Goal: Task Accomplishment & Management: Use online tool/utility

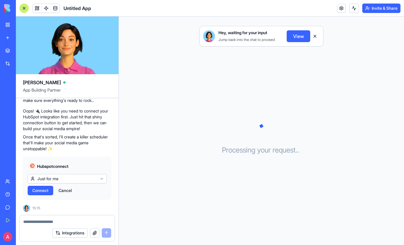
scroll to position [84, 0]
click at [79, 177] on html "BETA My Workspace New app Marketplace Integrations Recent Untitled App AI Logo …" at bounding box center [202, 122] width 404 height 245
click at [44, 188] on span "Connect" at bounding box center [40, 190] width 16 height 6
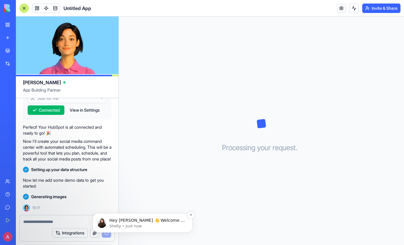
click at [128, 219] on span "Hey Ari 👋 Welcome to Blocks 🙌 I'm here if you have any questions!" at bounding box center [147, 226] width 76 height 16
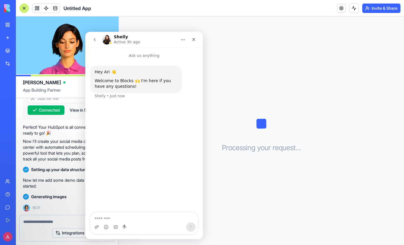
click at [91, 38] on button "go back" at bounding box center [94, 39] width 11 height 11
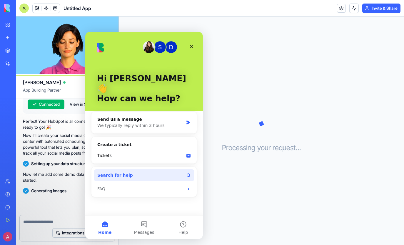
scroll to position [187, 0]
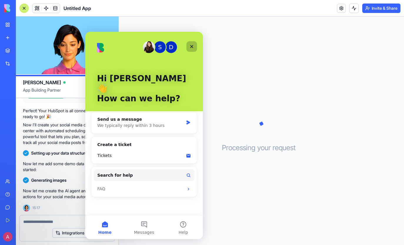
click at [191, 47] on icon "Close" at bounding box center [191, 46] width 3 height 3
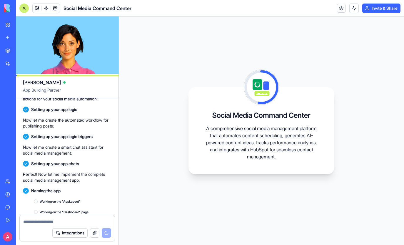
scroll to position [337, 0]
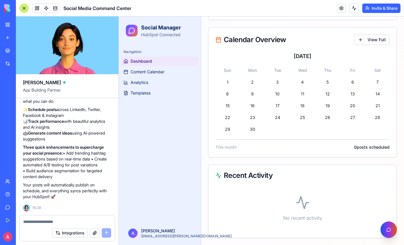
scroll to position [338, 0]
click at [151, 72] on span "Content Calendar" at bounding box center [148, 72] width 34 height 6
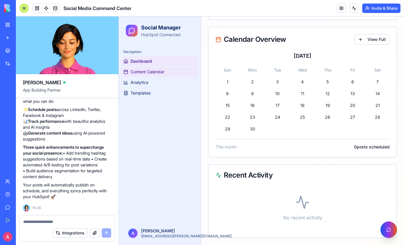
scroll to position [49, 0]
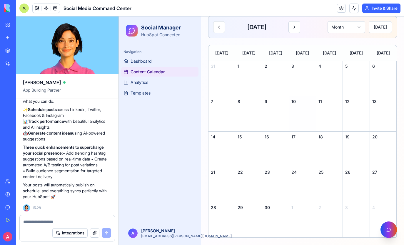
scroll to position [40, 0]
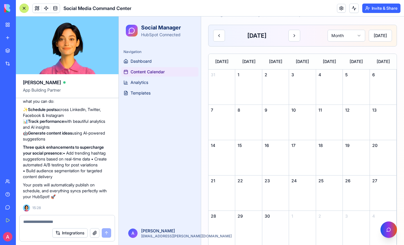
click at [270, 223] on div "30" at bounding box center [275, 228] width 27 height 35
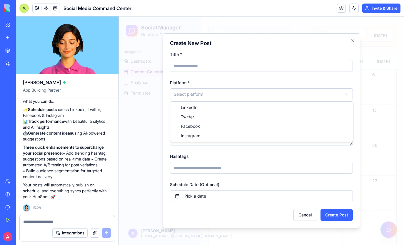
click at [199, 94] on body "Social Manager HubSpot Connected Navigation Dashboard Content Calendar Analytic…" at bounding box center [261, 114] width 285 height 277
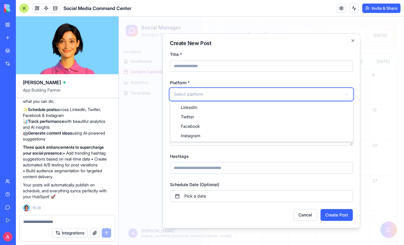
click at [167, 78] on body "Social Manager HubSpot Connected Navigation Dashboard Content Calendar Analytic…" at bounding box center [261, 114] width 285 height 277
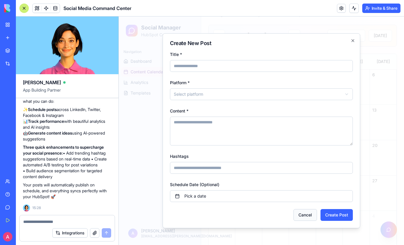
click at [310, 215] on button "Cancel" at bounding box center [305, 215] width 24 height 12
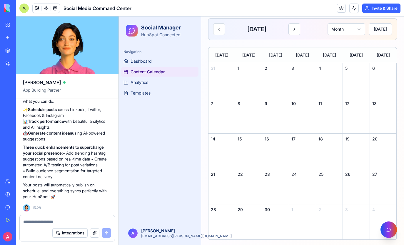
scroll to position [49, 0]
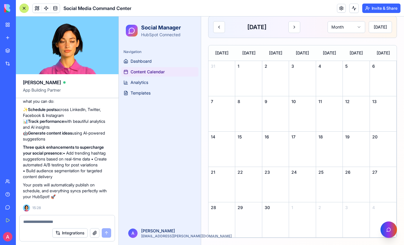
click at [260, 221] on div "29" at bounding box center [248, 219] width 27 height 35
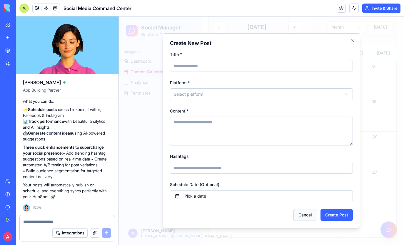
click at [305, 215] on button "Cancel" at bounding box center [305, 215] width 24 height 12
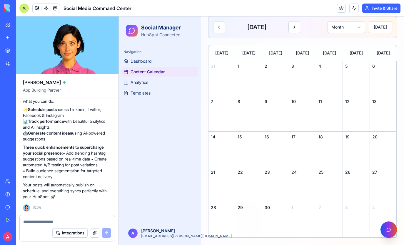
click at [247, 214] on div "29" at bounding box center [248, 219] width 27 height 35
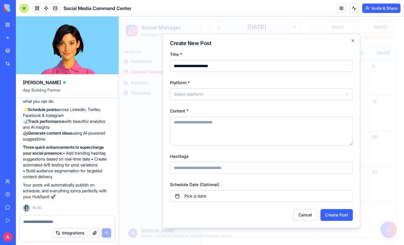
type input "**********"
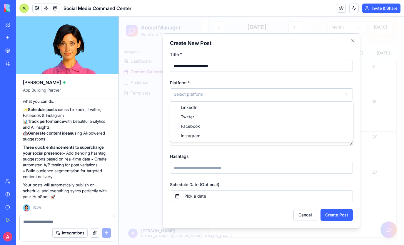
click at [207, 95] on body "**********" at bounding box center [261, 106] width 285 height 277
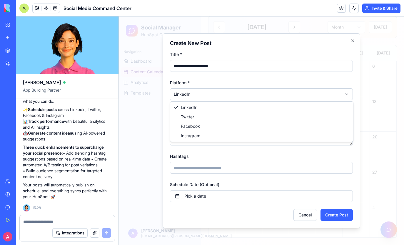
click at [196, 95] on body "**********" at bounding box center [261, 106] width 285 height 277
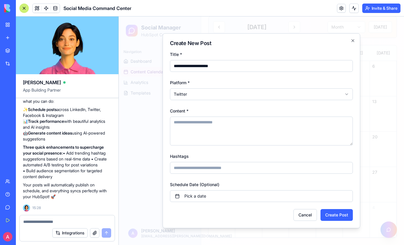
click at [201, 92] on body "**********" at bounding box center [261, 106] width 285 height 277
click at [196, 123] on textarea "Content *" at bounding box center [261, 130] width 183 height 29
type textarea "****"
click at [211, 171] on input "Hashtags" at bounding box center [261, 168] width 183 height 12
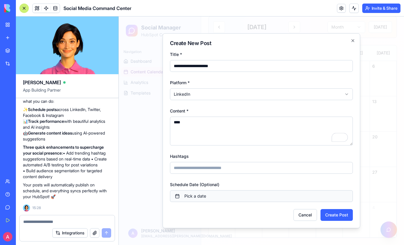
click at [218, 197] on button "Pick a date" at bounding box center [261, 196] width 183 height 12
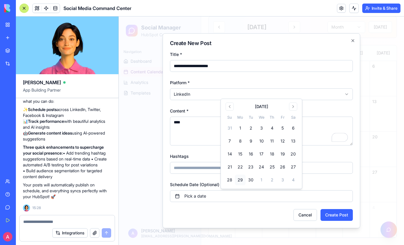
click at [243, 183] on button "29" at bounding box center [240, 179] width 11 height 11
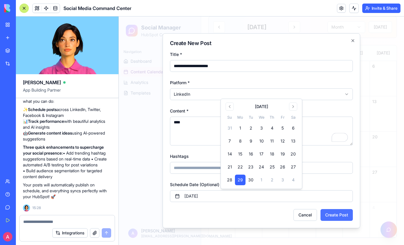
click at [331, 213] on button "Create Post" at bounding box center [337, 215] width 32 height 12
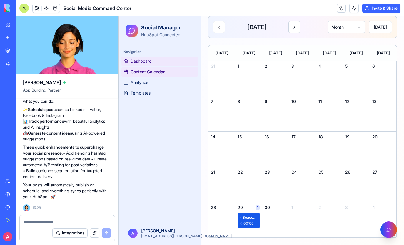
click at [138, 59] on span "Dashboard" at bounding box center [141, 61] width 21 height 6
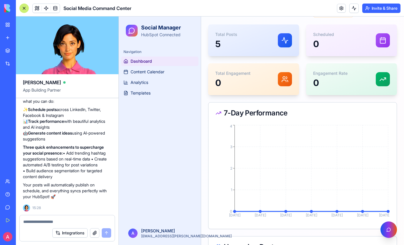
click at [271, 41] on div "Total Posts 5" at bounding box center [253, 40] width 77 height 18
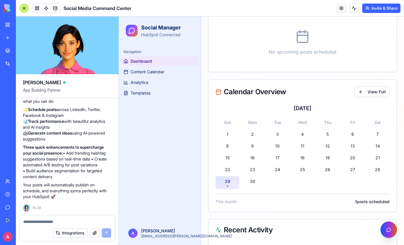
scroll to position [341, 0]
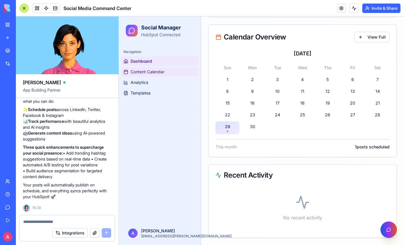
click at [147, 73] on span "Content Calendar" at bounding box center [148, 72] width 34 height 6
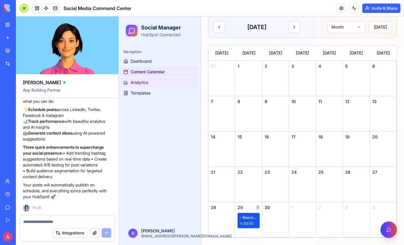
click at [147, 83] on span "Analytics" at bounding box center [140, 82] width 18 height 6
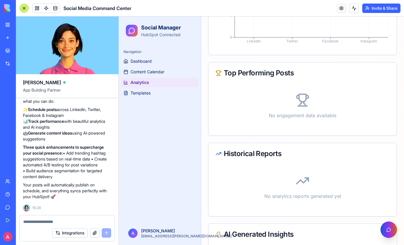
scroll to position [489, 0]
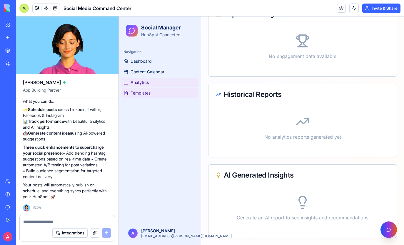
click at [155, 92] on link "Templates" at bounding box center [159, 92] width 77 height 9
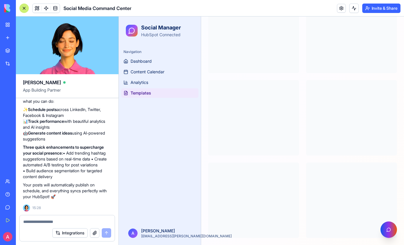
scroll to position [159, 0]
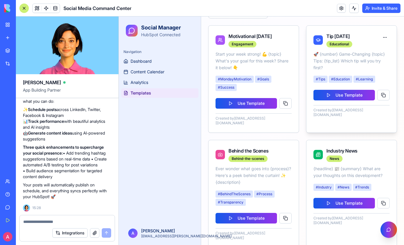
click at [337, 36] on div "Tip Tuesday" at bounding box center [339, 36] width 26 height 7
click at [323, 40] on div "Tip Tuesday Educational" at bounding box center [332, 40] width 39 height 15
click at [317, 40] on icon at bounding box center [318, 40] width 4 height 2
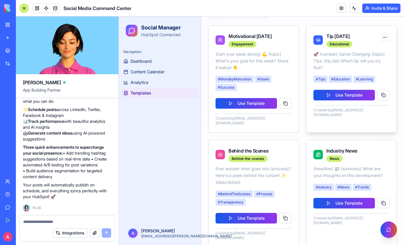
click at [383, 39] on html "Social Manager HubSpot Connected Navigation Dashboard Content Calendar Analytic…" at bounding box center [261, 56] width 285 height 397
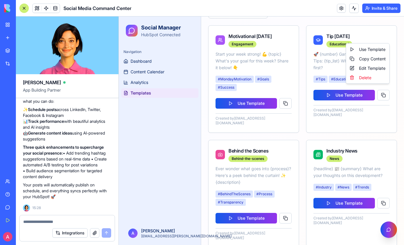
click at [326, 96] on html "Social Manager HubSpot Connected Navigation Dashboard Content Calendar Analytic…" at bounding box center [261, 56] width 285 height 397
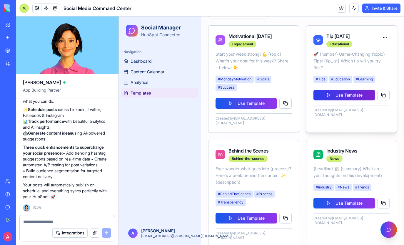
click at [328, 96] on button "Use Template" at bounding box center [343, 95] width 61 height 11
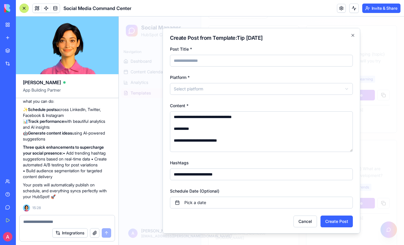
scroll to position [1, 0]
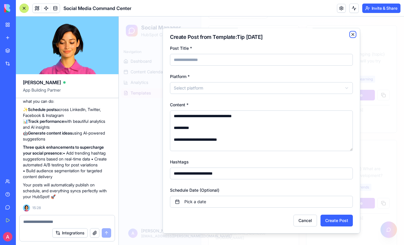
click at [353, 35] on icon "button" at bounding box center [353, 34] width 5 height 5
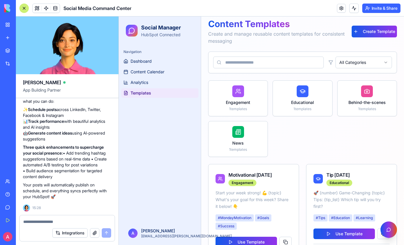
scroll to position [0, 0]
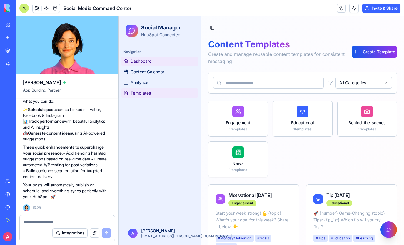
click at [153, 59] on link "Dashboard" at bounding box center [159, 60] width 77 height 9
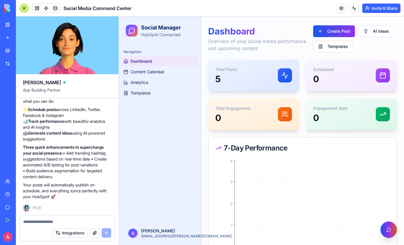
scroll to position [3, 0]
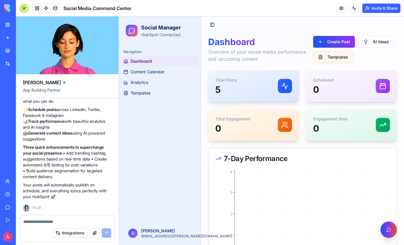
click at [332, 58] on button "Templates" at bounding box center [333, 57] width 40 height 12
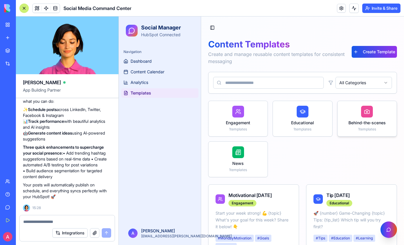
click at [357, 116] on div "Behind-the-scenes 1 templates" at bounding box center [367, 118] width 59 height 35
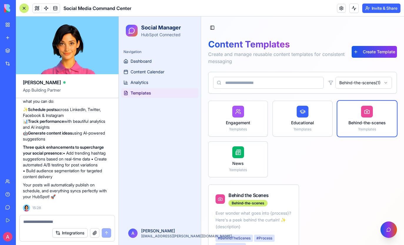
click at [24, 8] on div at bounding box center [23, 8] width 9 height 9
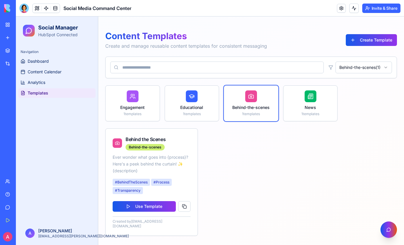
click at [25, 9] on div at bounding box center [23, 8] width 9 height 9
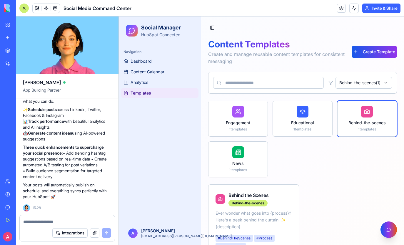
click at [25, 9] on div at bounding box center [23, 8] width 9 height 9
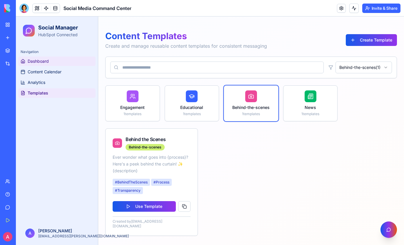
click at [43, 63] on span "Dashboard" at bounding box center [38, 61] width 21 height 6
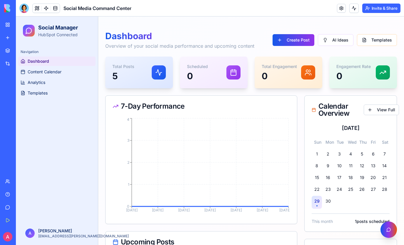
click at [135, 77] on div "Total Posts 5" at bounding box center [139, 73] width 54 height 18
click at [318, 202] on div "29" at bounding box center [316, 201] width 5 height 6
click at [66, 69] on link "Content Calendar" at bounding box center [56, 71] width 77 height 9
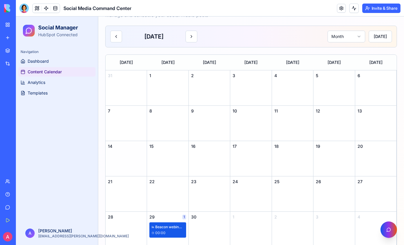
scroll to position [40, 0]
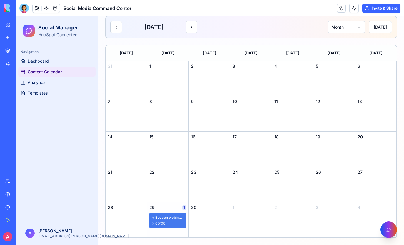
click at [173, 219] on span "Beacon webinar reminder" at bounding box center [169, 217] width 29 height 5
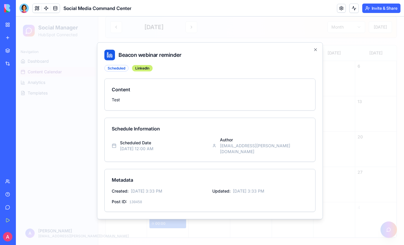
click at [315, 49] on div "Beacon webinar reminder Scheduled LinkedIn Content Test Schedule Information Sc…" at bounding box center [210, 130] width 226 height 177
click at [316, 52] on icon "button" at bounding box center [315, 49] width 5 height 5
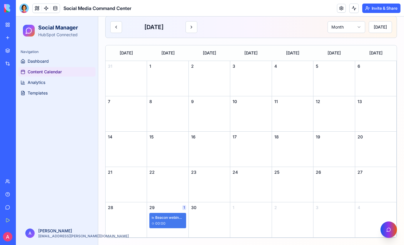
click at [160, 220] on div "Beacon webinar reminder 00:00" at bounding box center [167, 220] width 36 height 15
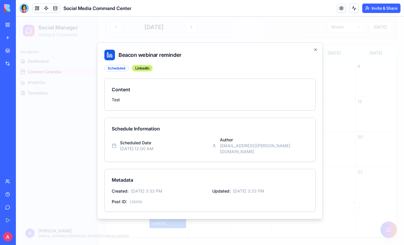
click at [153, 148] on div "September 29th, 2025 at 12:00 AM" at bounding box center [137, 148] width 34 height 6
click at [316, 51] on icon "button" at bounding box center [315, 50] width 2 height 2
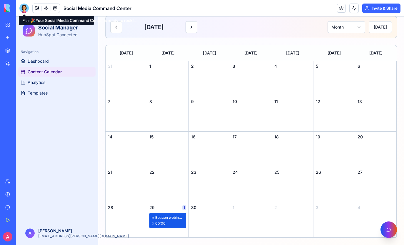
click at [24, 10] on div at bounding box center [23, 8] width 9 height 9
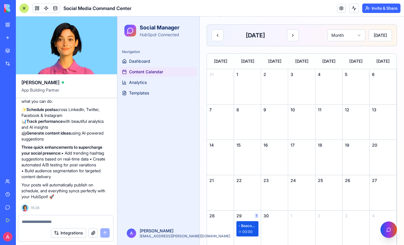
scroll to position [0, 0]
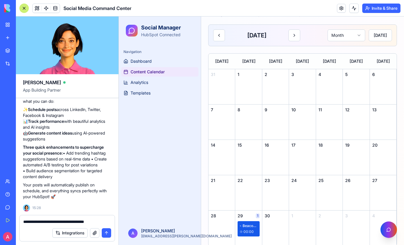
type textarea "**********"
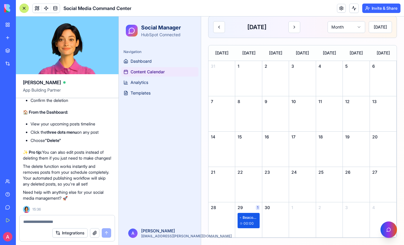
scroll to position [678, 0]
click at [151, 64] on link "Dashboard" at bounding box center [159, 60] width 77 height 9
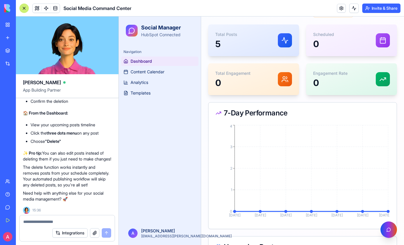
click at [256, 48] on div "Total Posts 5" at bounding box center [253, 40] width 77 height 18
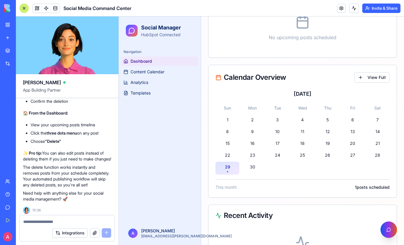
scroll to position [341, 0]
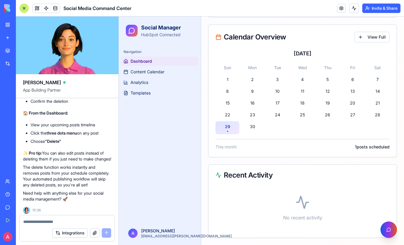
click at [229, 131] on div "29" at bounding box center [228, 127] width 24 height 13
click at [369, 147] on span "1 posts scheduled" at bounding box center [372, 147] width 35 height 6
click at [373, 31] on div "Calendar Overview View Full" at bounding box center [302, 37] width 188 height 25
click at [370, 36] on button "View Full" at bounding box center [371, 37] width 35 height 11
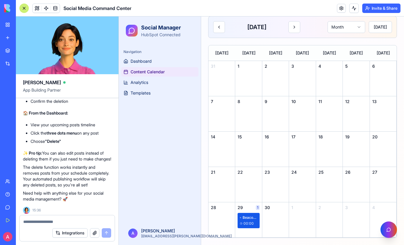
scroll to position [49, 0]
click at [249, 214] on div "Beacon webinar reminder 00:00" at bounding box center [249, 220] width 22 height 15
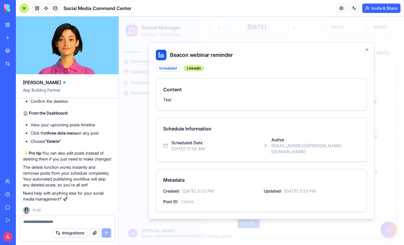
click at [188, 68] on div "LinkedIn" at bounding box center [193, 68] width 21 height 6
click at [170, 71] on div "Scheduled" at bounding box center [168, 68] width 24 height 6
click at [72, 128] on li "View your upcoming posts timeline" at bounding box center [71, 125] width 81 height 6
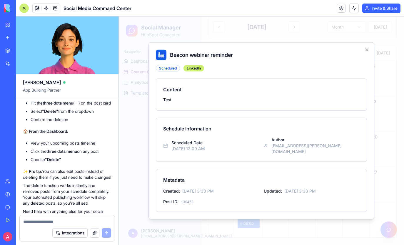
click at [71, 151] on div "Got it! You want to delete posts from your content calendar! 🗑️ Your Social Med…" at bounding box center [67, 133] width 89 height 174
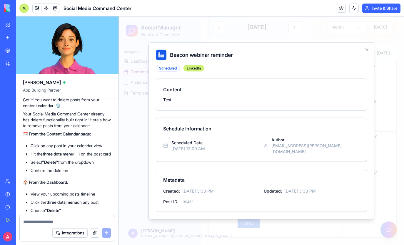
scroll to position [598, 0]
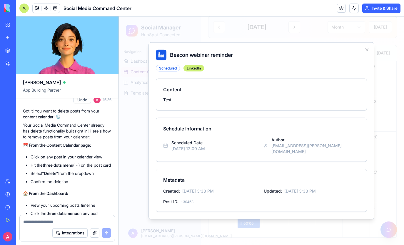
click at [161, 57] on icon at bounding box center [162, 55] width 3 height 3
click at [187, 57] on h2 "Beacon webinar reminder" at bounding box center [261, 55] width 211 height 11
click at [366, 57] on h2 "Beacon webinar reminder" at bounding box center [261, 55] width 211 height 11
click at [366, 52] on icon "button" at bounding box center [367, 49] width 5 height 5
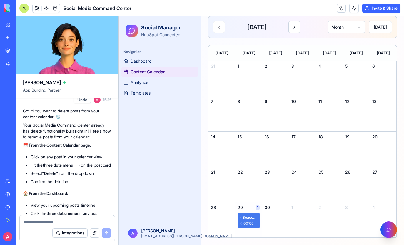
click at [244, 219] on span "Beacon webinar reminder" at bounding box center [250, 217] width 15 height 5
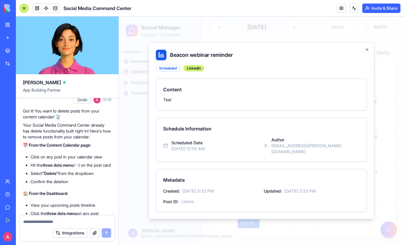
click at [371, 49] on div "Beacon webinar reminder Scheduled LinkedIn Content Test Schedule Information Sc…" at bounding box center [261, 130] width 226 height 177
click at [367, 51] on icon "button" at bounding box center [367, 50] width 2 height 2
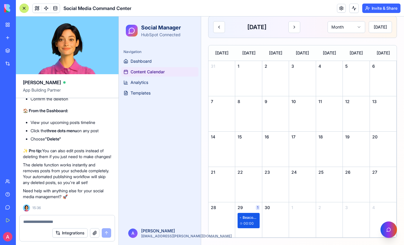
scroll to position [716, 0]
click at [35, 219] on textarea at bounding box center [67, 221] width 88 height 6
type textarea "**********"
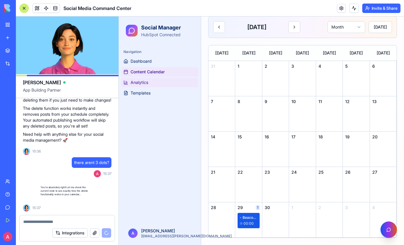
scroll to position [772, 0]
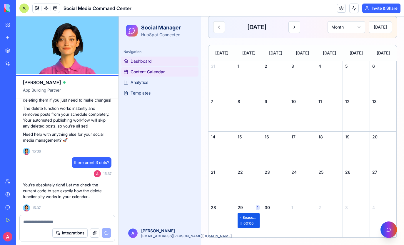
click at [143, 62] on span "Dashboard" at bounding box center [141, 61] width 21 height 6
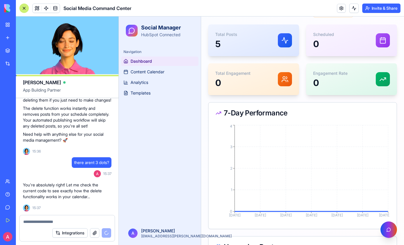
click at [231, 82] on p "0" at bounding box center [232, 82] width 35 height 11
click at [278, 79] on div "Total Engagement 0" at bounding box center [253, 79] width 77 height 18
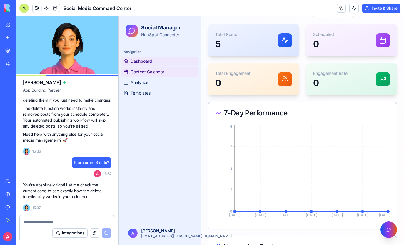
click at [131, 70] on span "Content Calendar" at bounding box center [148, 72] width 34 height 6
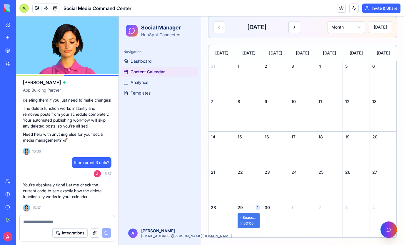
scroll to position [1010, 0]
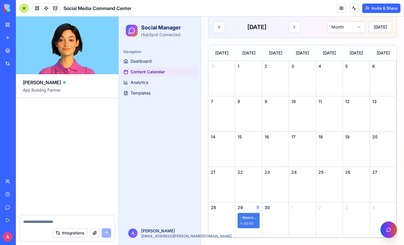
click at [246, 217] on span "Beacon webinar reminder" at bounding box center [250, 217] width 15 height 5
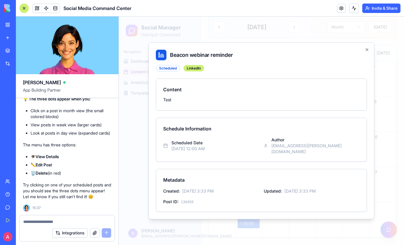
click at [370, 50] on div "Beacon webinar reminder Scheduled LinkedIn Content Test Schedule Information Sc…" at bounding box center [261, 130] width 226 height 177
click at [369, 51] on icon "button" at bounding box center [367, 49] width 5 height 5
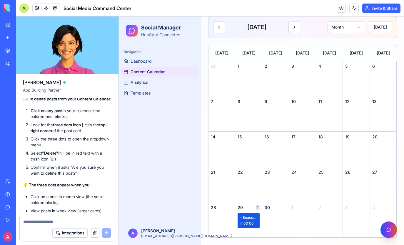
scroll to position [872, 0]
click at [248, 217] on span "Beacon webinar reminder" at bounding box center [250, 217] width 15 height 5
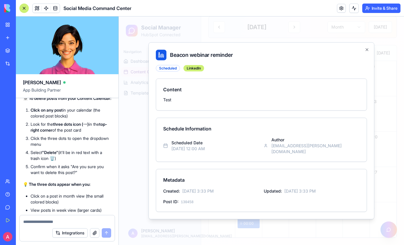
click at [363, 49] on div "Beacon webinar reminder Scheduled LinkedIn Content Test Schedule Information Sc…" at bounding box center [261, 130] width 226 height 177
drag, startPoint x: 358, startPoint y: 52, endPoint x: 361, endPoint y: 89, distance: 37.8
click at [361, 89] on div "Beacon webinar reminder Scheduled LinkedIn Content Test Schedule Information Sc…" at bounding box center [261, 130] width 226 height 177
click at [368, 56] on div "Beacon webinar reminder Scheduled LinkedIn Content Test Schedule Information Sc…" at bounding box center [261, 130] width 226 height 177
click at [367, 51] on icon "button" at bounding box center [367, 50] width 2 height 2
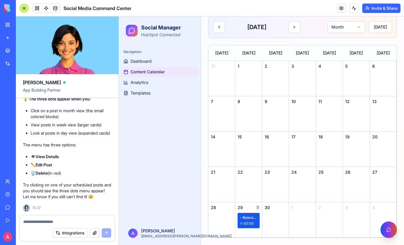
scroll to position [959, 0]
click at [77, 222] on textarea at bounding box center [67, 221] width 88 height 6
type textarea "**********"
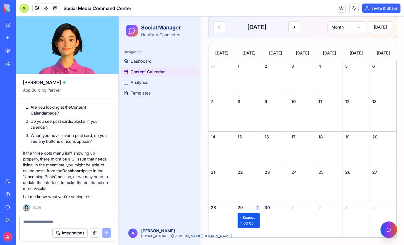
scroll to position [1266, 0]
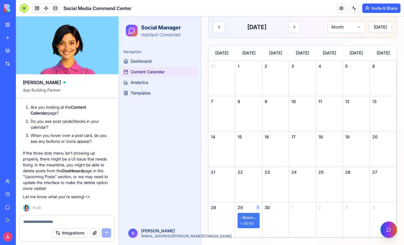
click at [251, 217] on span "Beacon webinar reminder" at bounding box center [250, 217] width 15 height 5
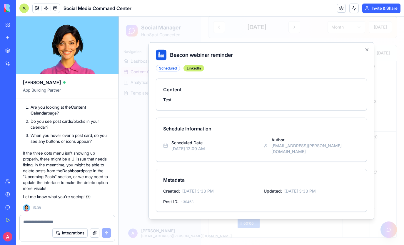
click at [366, 52] on icon "button" at bounding box center [367, 49] width 5 height 5
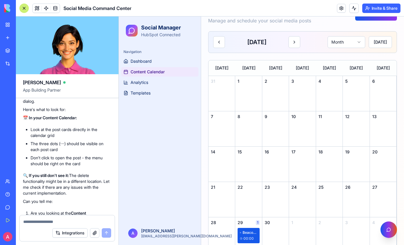
scroll to position [1136, 0]
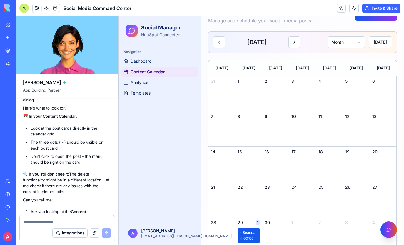
click at [258, 224] on span "1" at bounding box center [258, 222] width 4 height 5
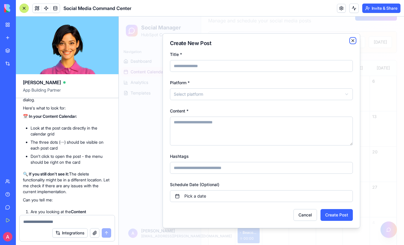
click at [352, 42] on icon "button" at bounding box center [353, 40] width 5 height 5
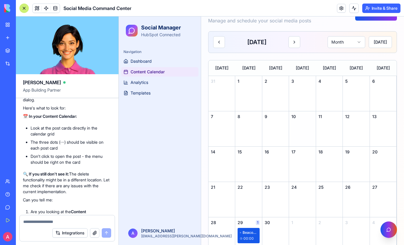
scroll to position [49, 0]
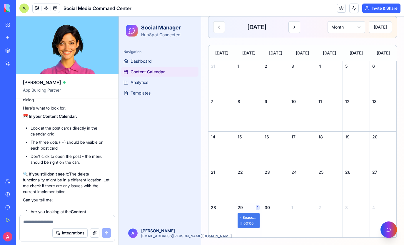
click at [253, 221] on div "Beacon webinar reminder 00:00" at bounding box center [249, 220] width 22 height 15
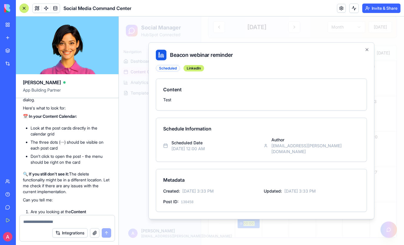
click at [58, 217] on div at bounding box center [67, 219] width 95 height 9
click at [66, 151] on li "The three dots (⋯) should be visible on each post card" at bounding box center [71, 145] width 81 height 12
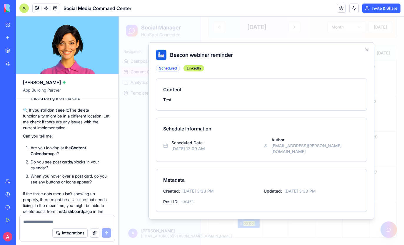
scroll to position [1199, 0]
click at [368, 56] on div "Beacon webinar reminder Scheduled LinkedIn Content Test Schedule Information Sc…" at bounding box center [261, 130] width 226 height 177
click at [368, 52] on icon "button" at bounding box center [367, 49] width 5 height 5
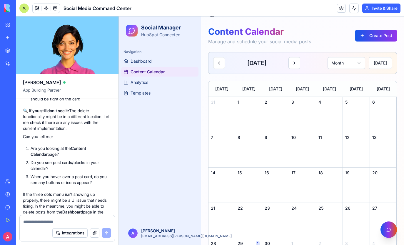
scroll to position [0, 0]
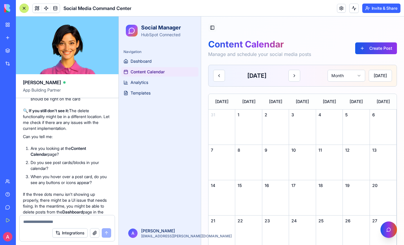
click at [211, 28] on button "Toggle Sidebar" at bounding box center [212, 28] width 8 height 8
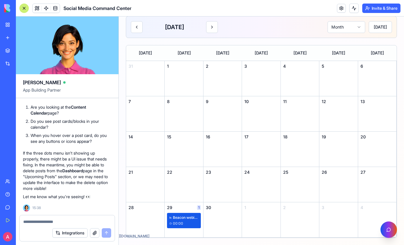
scroll to position [1245, 0]
click at [170, 218] on rect at bounding box center [170, 217] width 0 height 1
click at [188, 216] on span "Beacon webinar reminder" at bounding box center [186, 217] width 26 height 5
click at [200, 218] on div "Beacon webinar reminder 00:00" at bounding box center [184, 220] width 34 height 15
click at [198, 218] on span "Beacon webinar reminder" at bounding box center [186, 217] width 26 height 5
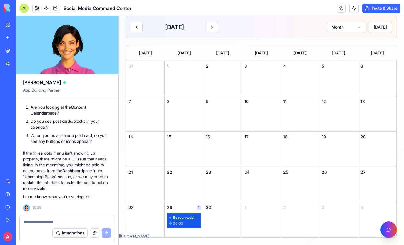
scroll to position [1294, 0]
click at [49, 220] on textarea at bounding box center [67, 221] width 88 height 6
paste textarea "*"
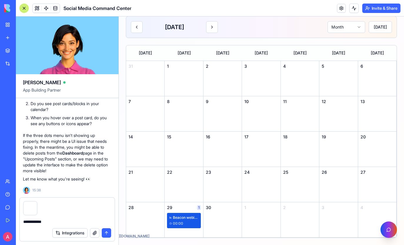
type textarea "**********"
click at [26, 9] on div at bounding box center [23, 8] width 9 height 9
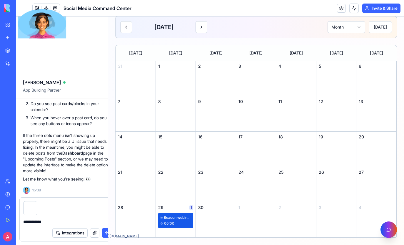
scroll to position [40, 0]
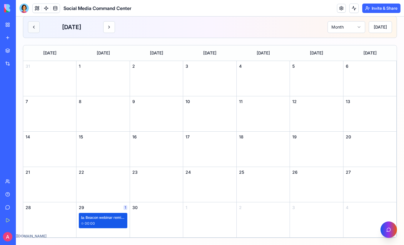
click at [34, 28] on button at bounding box center [34, 27] width 12 height 12
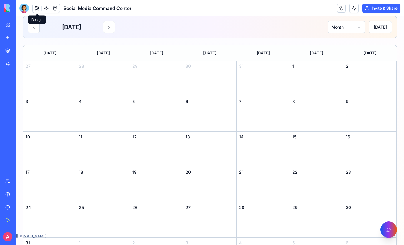
click at [38, 8] on span at bounding box center [37, 8] width 16 height 16
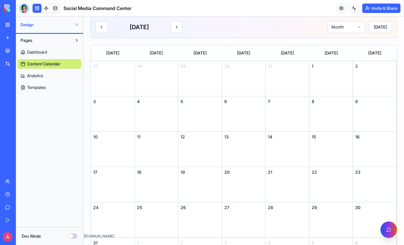
click at [38, 52] on span "Dashboard" at bounding box center [37, 52] width 20 height 6
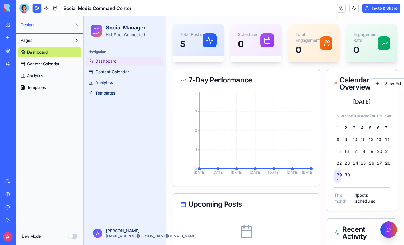
click at [196, 44] on p "5" at bounding box center [191, 44] width 22 height 11
click at [210, 43] on icon at bounding box center [210, 40] width 6 height 6
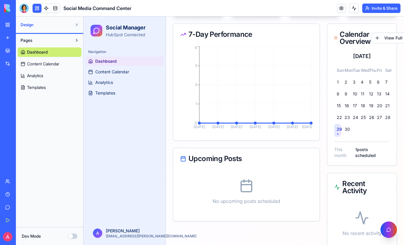
scroll to position [101, 0]
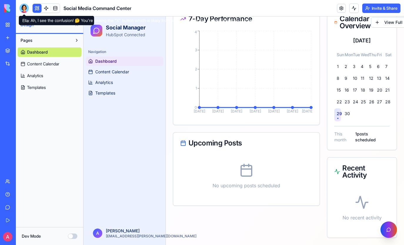
click at [26, 11] on div at bounding box center [23, 8] width 9 height 9
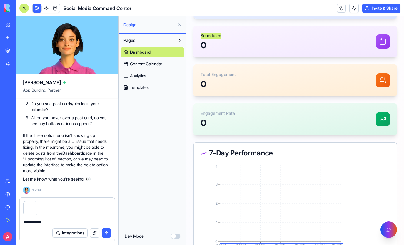
scroll to position [0, 0]
click at [53, 220] on textarea "**********" at bounding box center [67, 221] width 88 height 6
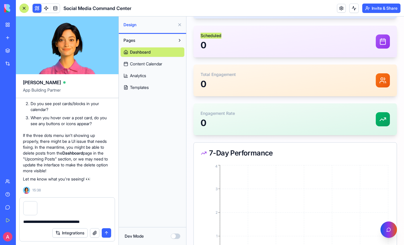
type textarea "**********"
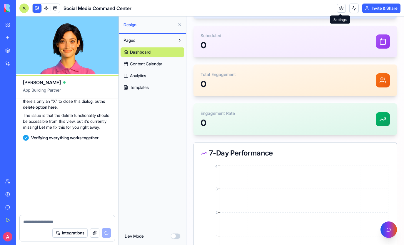
scroll to position [1606, 0]
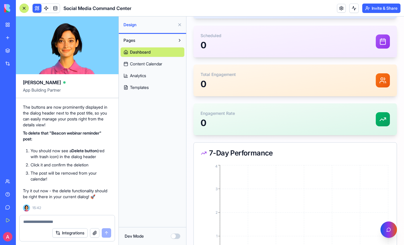
click at [148, 65] on span "Content Calendar" at bounding box center [146, 64] width 32 height 6
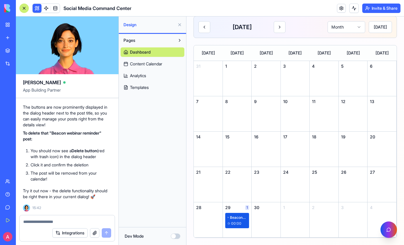
scroll to position [49, 0]
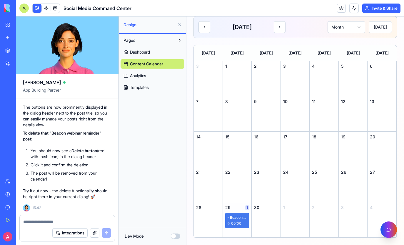
click at [244, 216] on span "Beacon webinar reminder" at bounding box center [238, 217] width 17 height 5
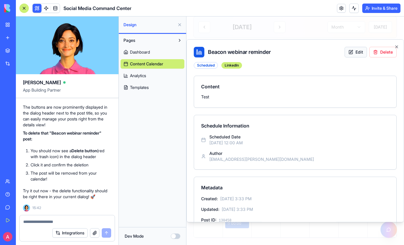
click at [353, 56] on button "Edit" at bounding box center [356, 52] width 22 height 11
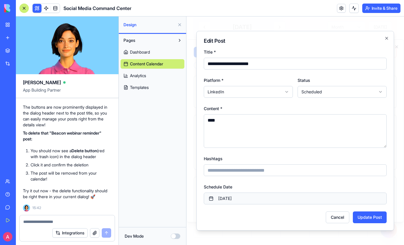
click at [250, 197] on button "September 29th, 2025" at bounding box center [295, 198] width 183 height 12
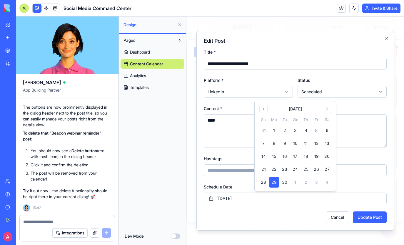
click at [362, 47] on div "**********" at bounding box center [295, 130] width 198 height 199
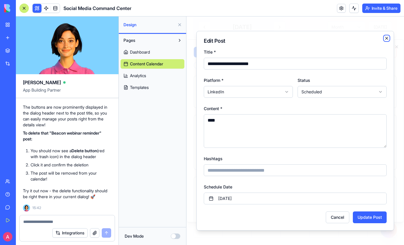
click at [386, 39] on icon "button" at bounding box center [386, 38] width 5 height 5
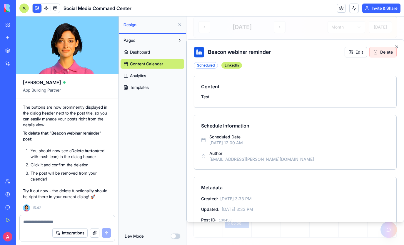
click at [373, 54] on button "Delete" at bounding box center [382, 52] width 27 height 11
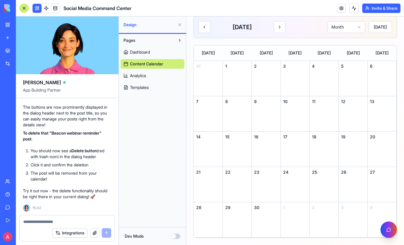
click at [4, 8] on img at bounding box center [22, 8] width 36 height 8
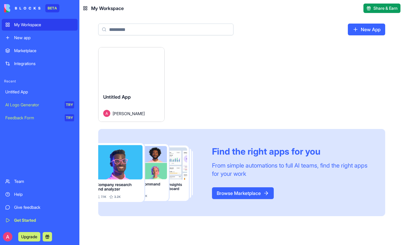
click at [214, 90] on div "Launch Untitled App Ari Poyurs Find the right apps for you From simple automati…" at bounding box center [241, 131] width 287 height 169
click at [232, 189] on link "Browse Marketplace" at bounding box center [243, 193] width 62 height 12
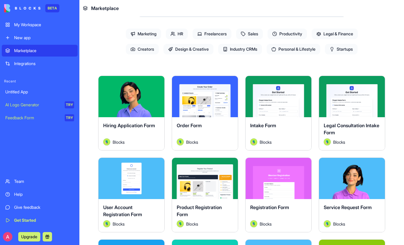
scroll to position [61, 0]
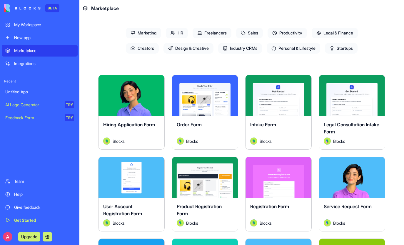
click at [146, 35] on span "Marketing" at bounding box center [143, 33] width 35 height 11
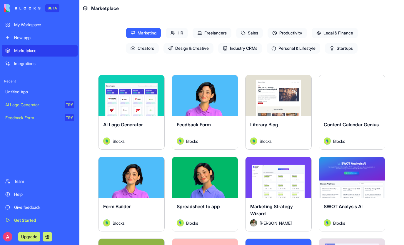
scroll to position [69, 0]
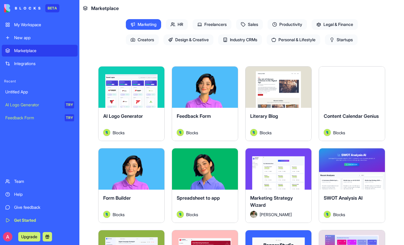
click at [348, 86] on button "Explore" at bounding box center [352, 87] width 44 height 12
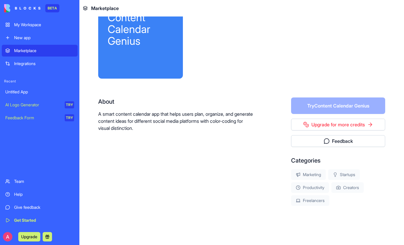
scroll to position [37, 0]
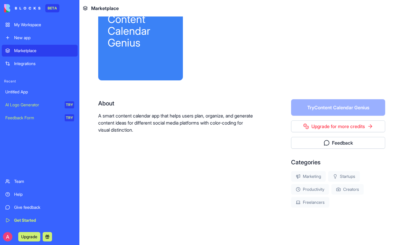
click at [330, 109] on form "Try Content Calendar Genius" at bounding box center [338, 107] width 94 height 16
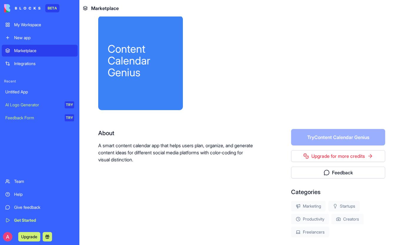
scroll to position [0, 0]
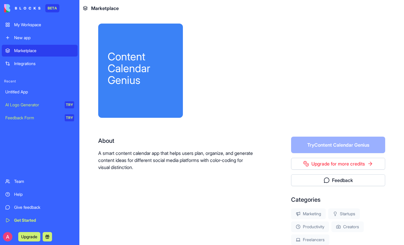
click at [341, 140] on form "Try Content Calendar Genius" at bounding box center [338, 144] width 94 height 16
click at [315, 83] on div at bounding box center [288, 71] width 193 height 94
click at [32, 47] on link "Marketplace" at bounding box center [40, 51] width 76 height 12
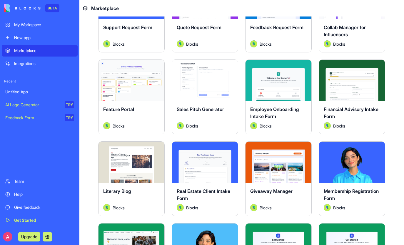
scroll to position [409, 0]
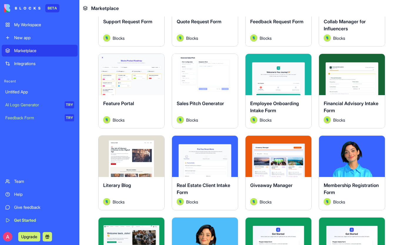
click at [207, 76] on button "Explore" at bounding box center [205, 75] width 44 height 12
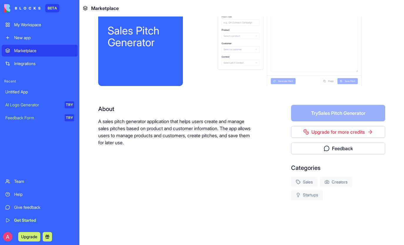
scroll to position [24, 0]
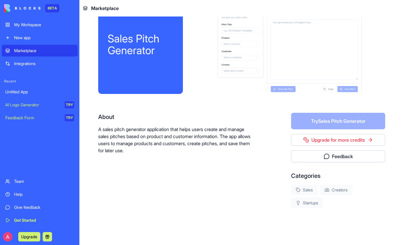
click at [308, 143] on link "Upgrade for more credits" at bounding box center [338, 140] width 94 height 12
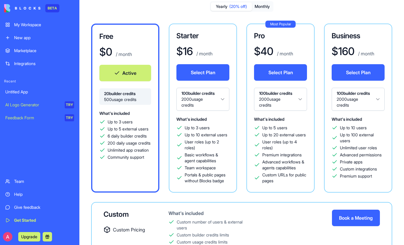
scroll to position [37, 0]
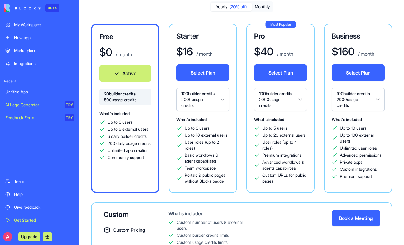
click at [219, 100] on html "BETA My Workspace New app Marketplace Integrations Recent Untitled App AI Logo …" at bounding box center [202, 122] width 404 height 245
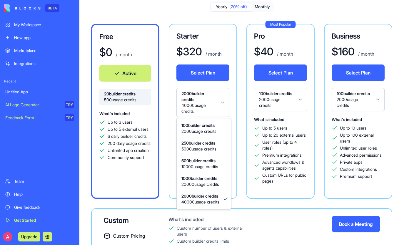
click at [216, 109] on html "BETA My Workspace New app Marketplace Integrations Recent Untitled App AI Logo …" at bounding box center [202, 122] width 404 height 245
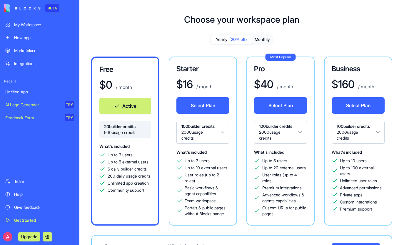
scroll to position [0, 0]
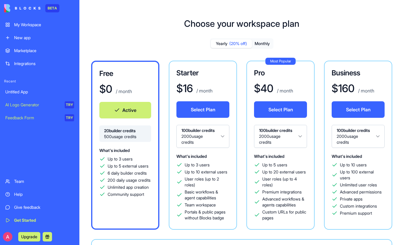
click at [53, 26] on div "My Workspace" at bounding box center [44, 25] width 60 height 6
